Goal: Check status

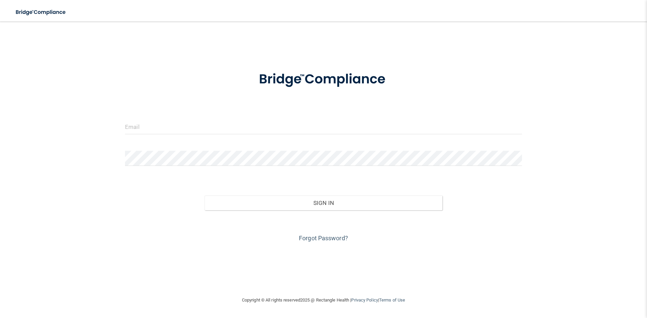
click at [292, 117] on form "Invalid email/password. You don't have permission to access that page. Sign In …" at bounding box center [323, 153] width 397 height 182
drag, startPoint x: 213, startPoint y: 126, endPoint x: 210, endPoint y: 128, distance: 3.9
click at [212, 126] on input "email" at bounding box center [323, 126] width 397 height 15
click at [0, 318] on com-1password-button at bounding box center [0, 318] width 0 height 0
type input "[PERSON_NAME][EMAIL_ADDRESS][DOMAIN_NAME]"
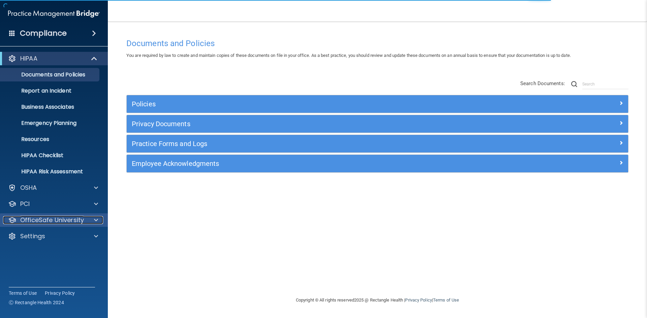
click at [33, 221] on p "OfficeSafe University" at bounding box center [52, 220] width 64 height 8
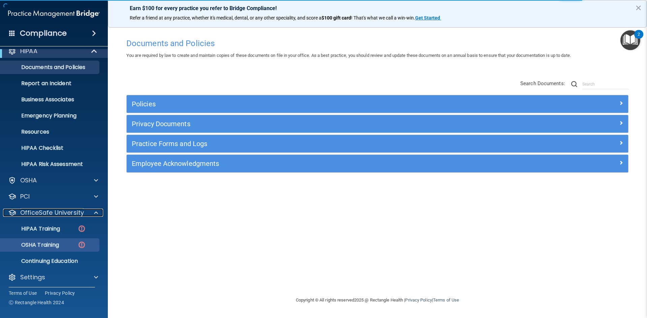
scroll to position [10, 0]
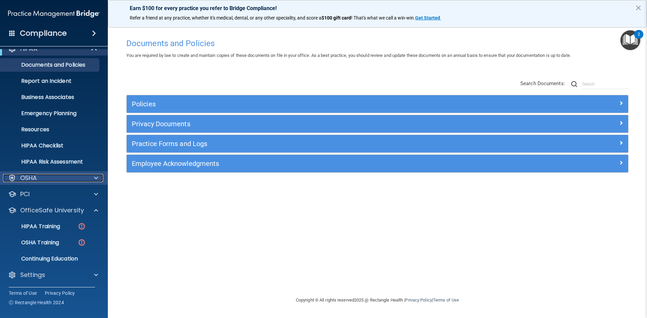
click at [31, 179] on p "OSHA" at bounding box center [28, 178] width 17 height 8
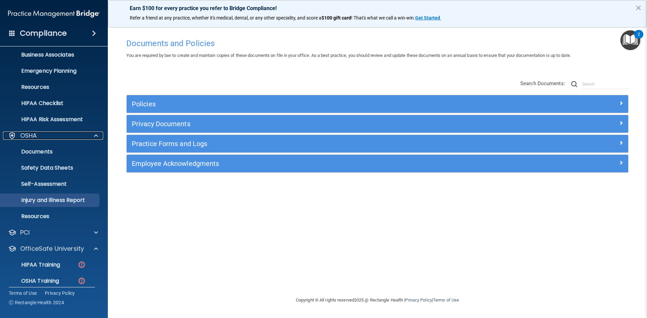
scroll to position [91, 0]
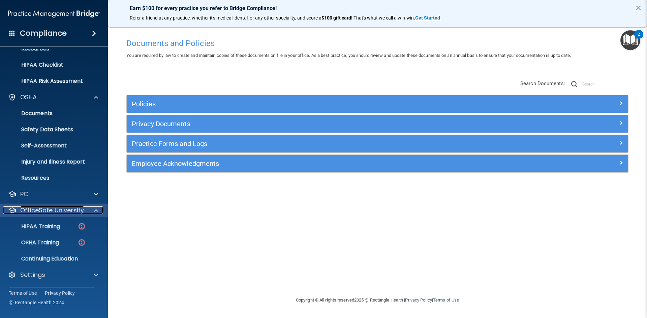
click at [32, 212] on p "OfficeSafe University" at bounding box center [52, 210] width 64 height 8
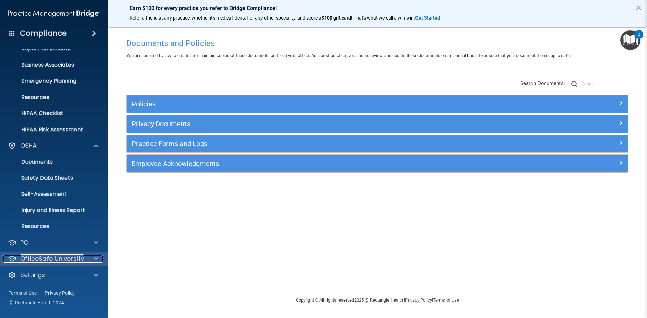
scroll to position [42, 0]
click at [34, 272] on p "Settings" at bounding box center [32, 275] width 25 height 8
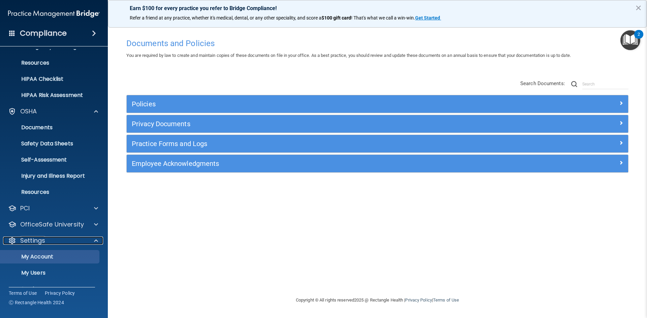
scroll to position [107, 0]
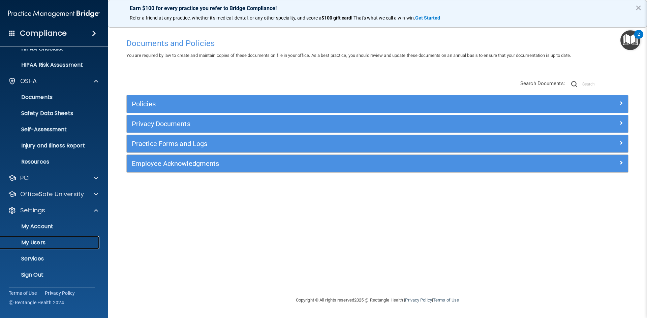
click at [37, 244] on p "My Users" at bounding box center [50, 242] width 92 height 7
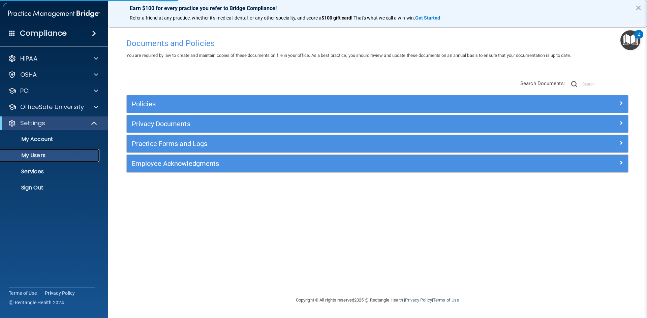
select select "20"
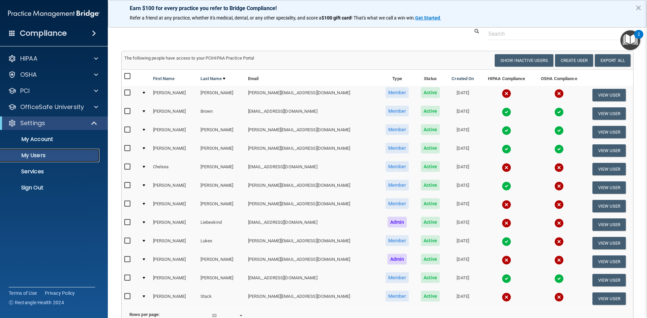
scroll to position [34, 0]
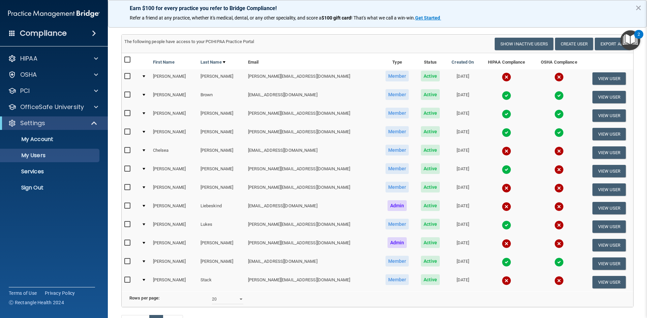
click at [502, 189] on img at bounding box center [506, 188] width 9 height 9
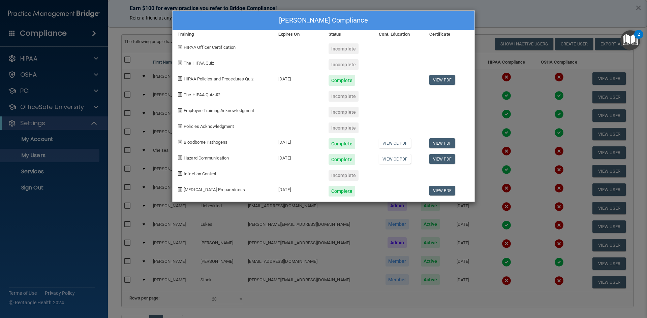
click at [514, 14] on div "[PERSON_NAME] Compliance Training Expires On Status Cont. Education Certificate…" at bounding box center [323, 159] width 647 height 318
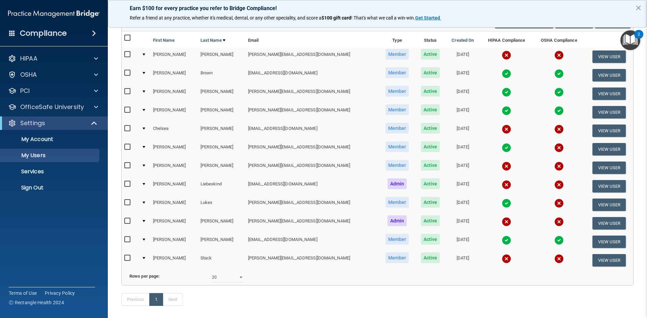
scroll to position [67, 0]
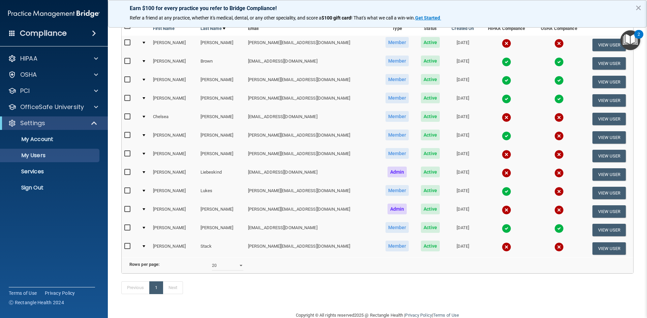
click at [502, 190] on img at bounding box center [506, 191] width 9 height 9
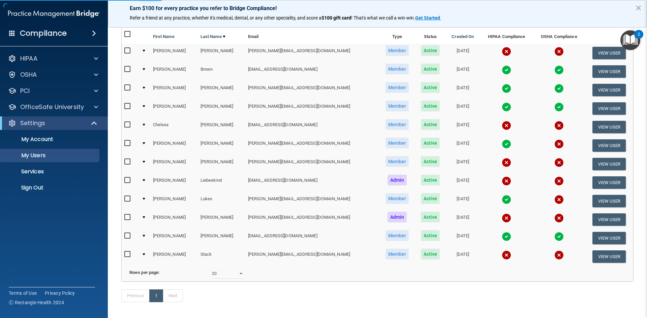
click at [502, 199] on img at bounding box center [506, 199] width 9 height 9
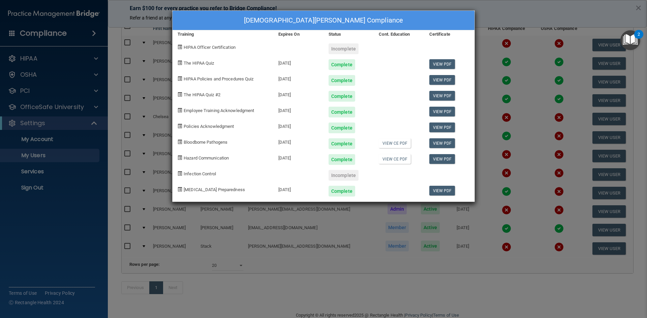
click at [550, 10] on div "[DEMOGRAPHIC_DATA][PERSON_NAME] Compliance Training Expires On Status Cont. Edu…" at bounding box center [323, 159] width 647 height 318
click at [467, 22] on div "[DEMOGRAPHIC_DATA][PERSON_NAME] Compliance" at bounding box center [323, 21] width 302 height 20
click at [492, 7] on div "[DEMOGRAPHIC_DATA][PERSON_NAME] Compliance Training Expires On Status Cont. Edu…" at bounding box center [323, 159] width 647 height 318
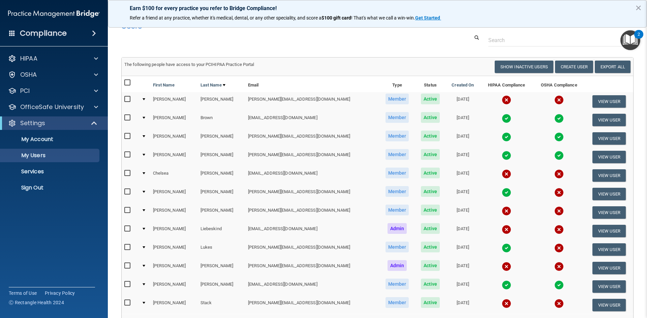
scroll to position [0, 0]
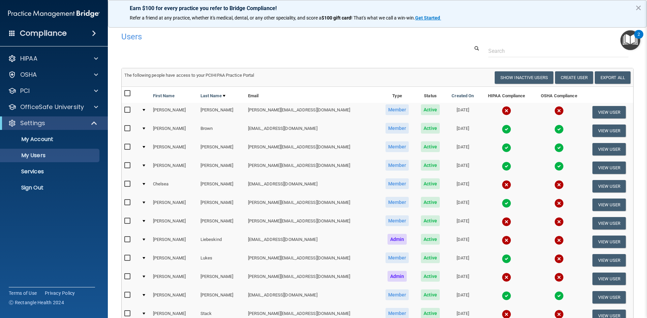
click at [502, 182] on img at bounding box center [506, 184] width 9 height 9
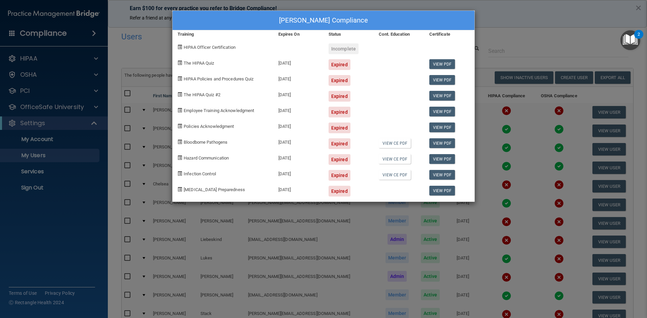
click at [500, 37] on div "[PERSON_NAME] Compliance Training Expires On Status Cont. Education Certificate…" at bounding box center [323, 159] width 647 height 318
